Goal: Transaction & Acquisition: Purchase product/service

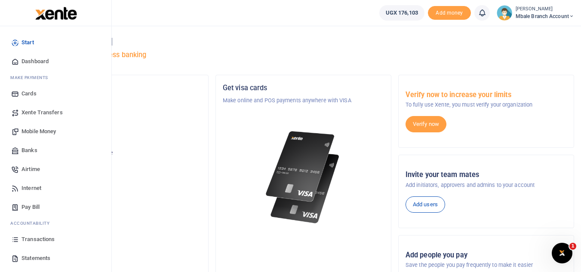
click at [46, 240] on span "Transactions" at bounding box center [38, 239] width 33 height 9
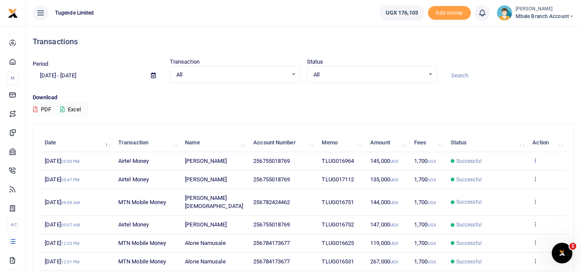
click at [535, 160] on icon at bounding box center [536, 160] width 6 height 6
click at [507, 174] on link "View details" at bounding box center [504, 175] width 68 height 12
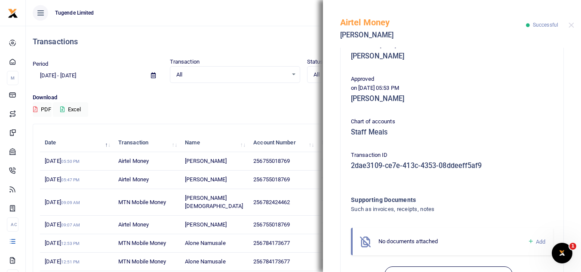
scroll to position [219, 0]
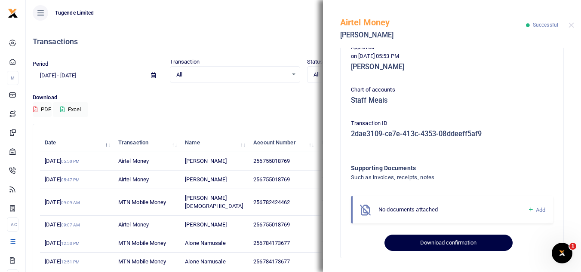
click at [454, 241] on button "Download confirmation" at bounding box center [449, 243] width 128 height 16
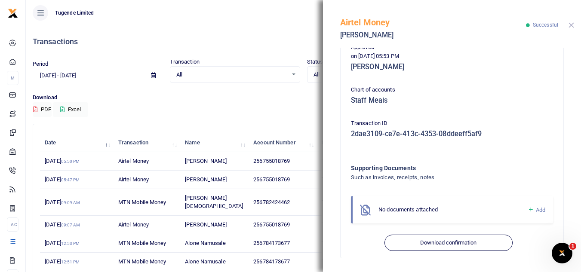
click at [572, 25] on button "Close" at bounding box center [572, 25] width 6 height 6
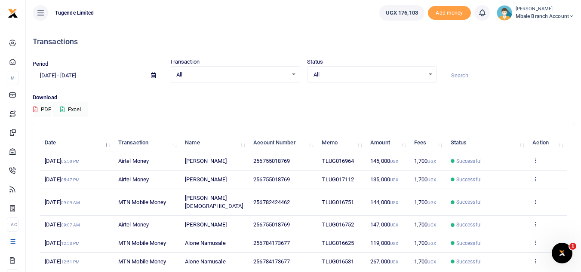
click at [535, 177] on icon at bounding box center [536, 179] width 6 height 6
click at [516, 189] on link "View details" at bounding box center [504, 194] width 68 height 12
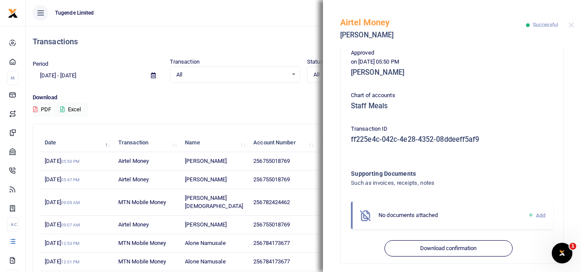
scroll to position [217, 0]
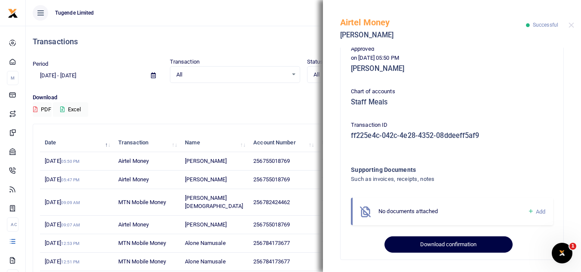
click at [483, 251] on button "Download confirmation" at bounding box center [449, 245] width 128 height 16
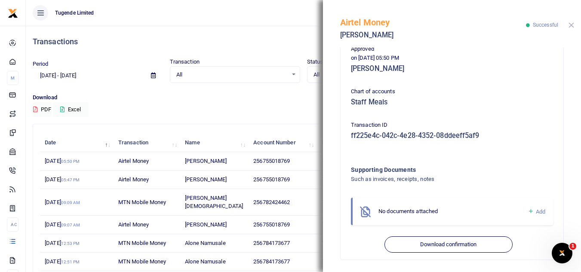
click at [570, 27] on button "Close" at bounding box center [572, 25] width 6 height 6
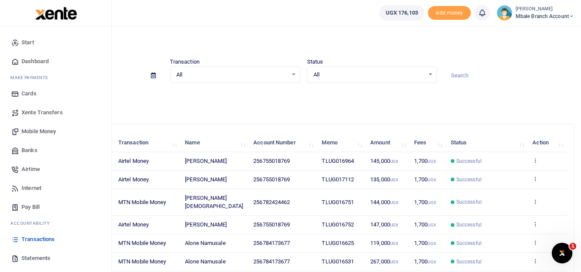
click at [38, 128] on span "Mobile Money" at bounding box center [39, 131] width 34 height 9
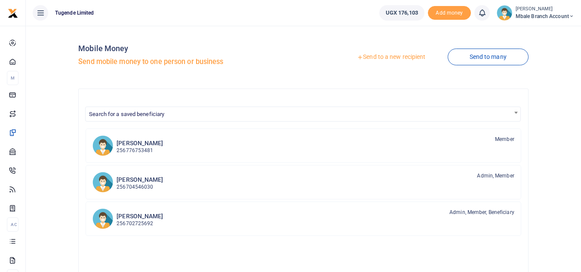
click at [404, 56] on link "Send to a new recipient" at bounding box center [391, 56] width 112 height 15
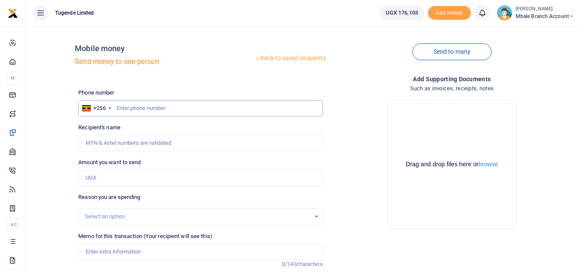
click at [139, 111] on input "text" at bounding box center [200, 108] width 244 height 16
type input "704639726"
type input "[PERSON_NAME]"
type input "704639726"
click at [123, 179] on input "Amount you want to send" at bounding box center [200, 178] width 244 height 16
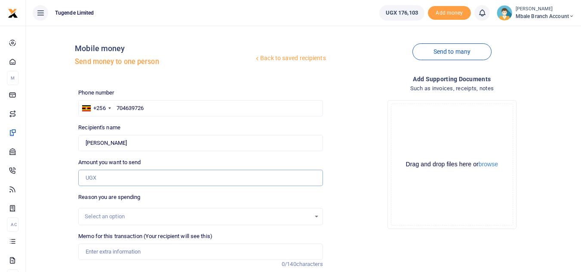
paste input "119278"
type input "119,278"
click at [183, 217] on div "Select an option" at bounding box center [197, 216] width 225 height 9
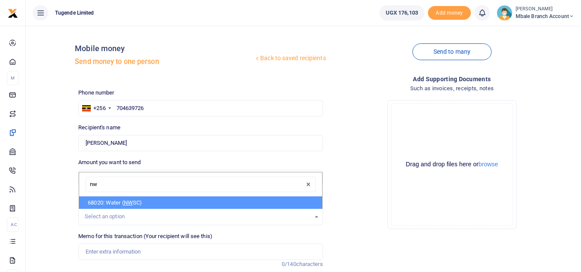
type input "nws"
click at [163, 201] on li "68020: Water ( NWS C)" at bounding box center [200, 203] width 243 height 13
select select "38"
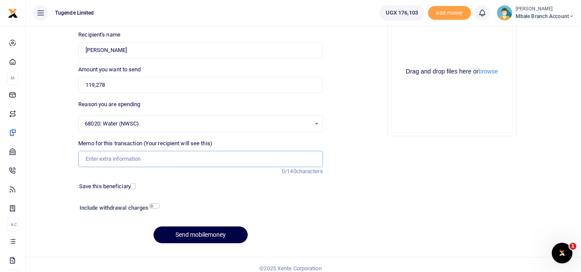
click at [151, 158] on input "Memo for this transaction (Your recipient will see this)" at bounding box center [200, 159] width 244 height 16
paste input "TLUG-016991"
click at [103, 159] on input "TLUG-016991" at bounding box center [200, 159] width 244 height 16
type input "TLUG016991"
click at [194, 233] on button "Send mobilemoney" at bounding box center [201, 235] width 94 height 17
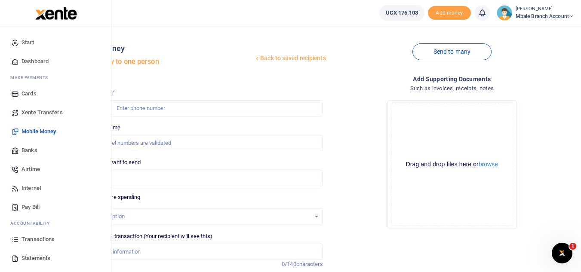
click at [49, 241] on span "Transactions" at bounding box center [38, 239] width 33 height 9
